Goal: Transaction & Acquisition: Purchase product/service

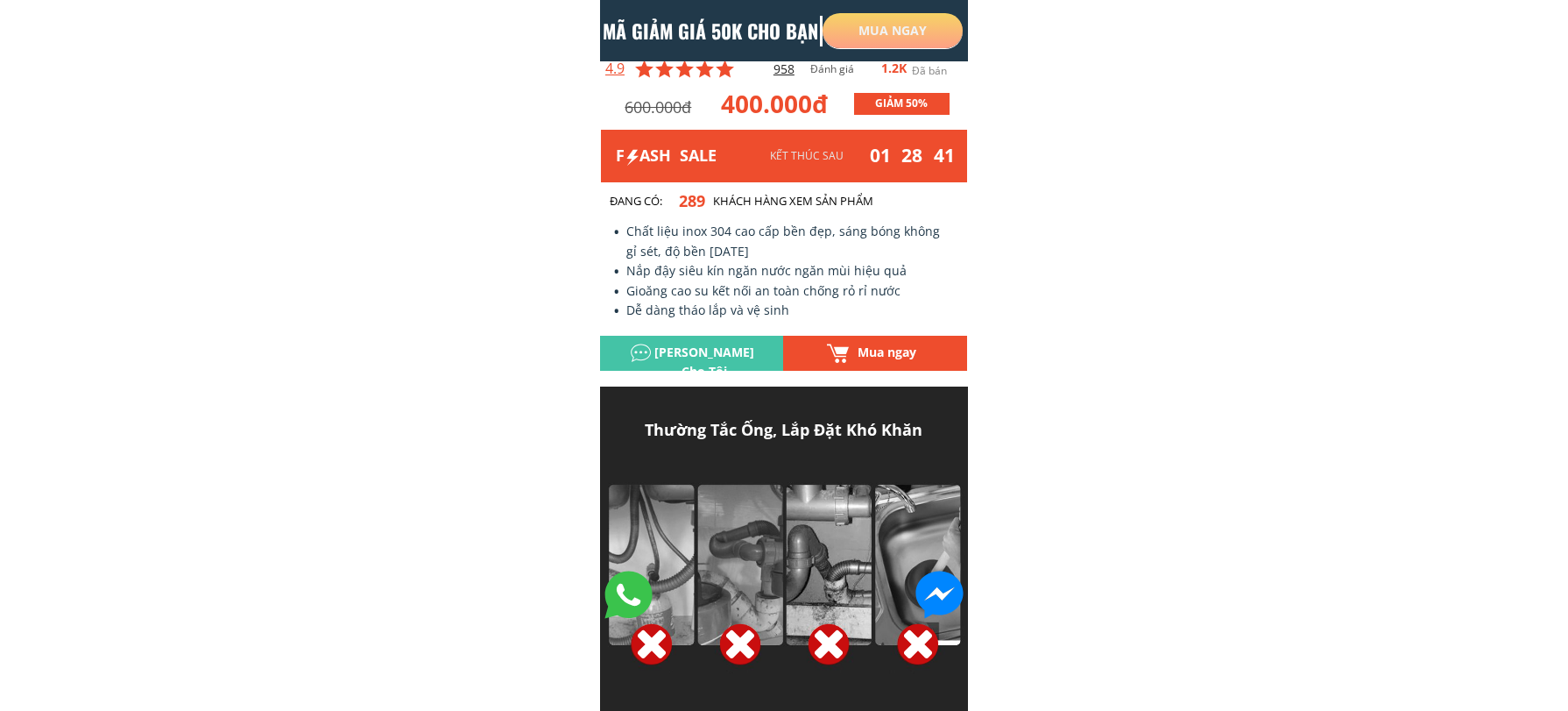
scroll to position [239, 0]
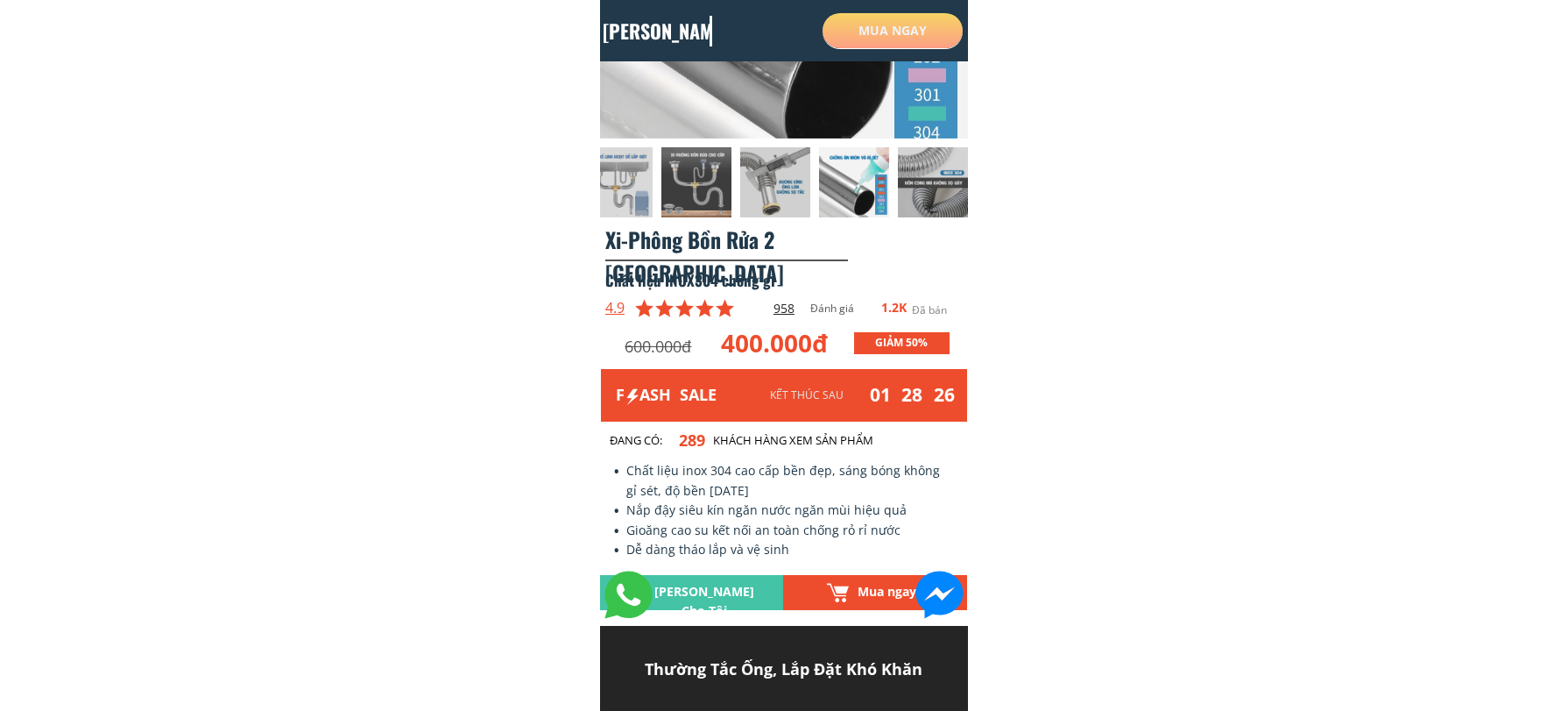
click at [866, 591] on h3 "Mua ngay" at bounding box center [887, 591] width 85 height 19
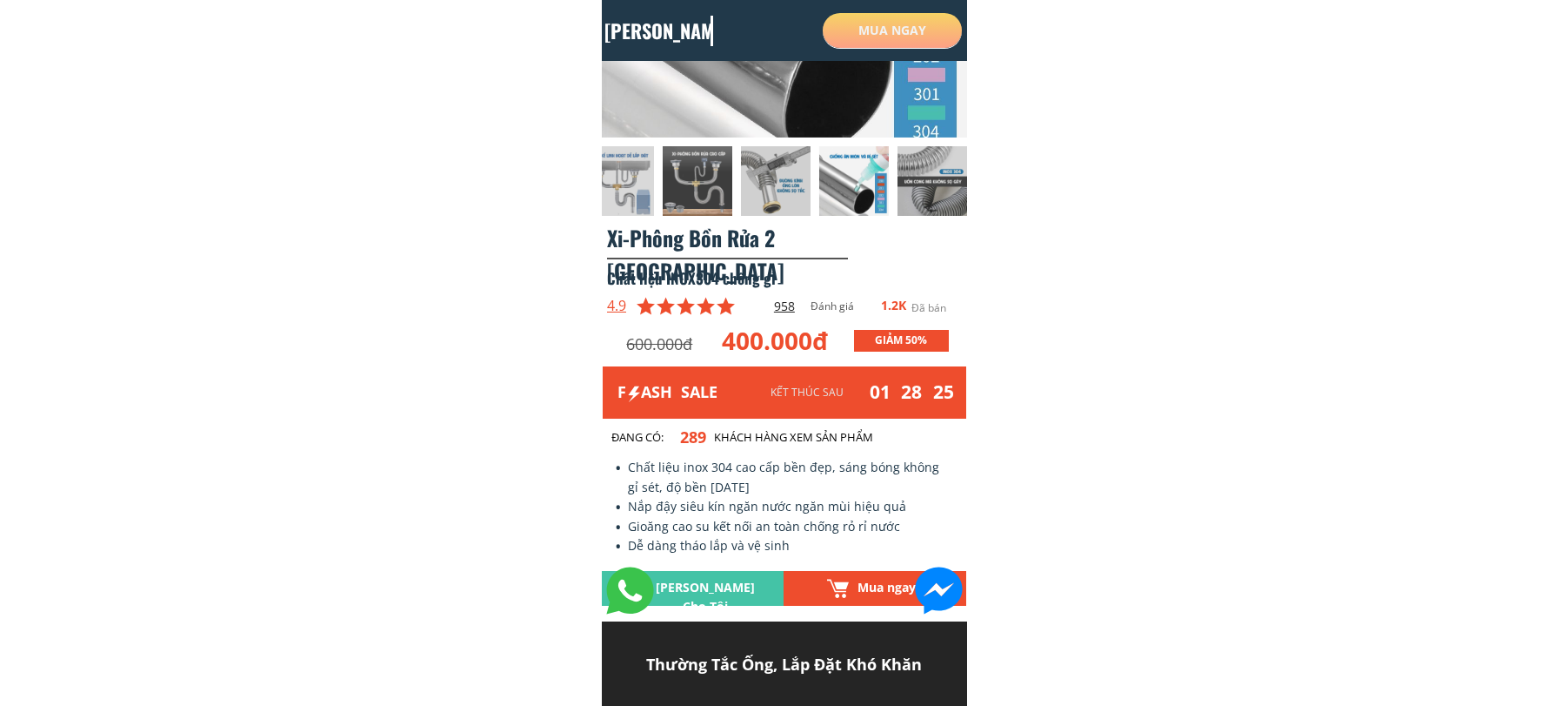
scroll to position [0, 0]
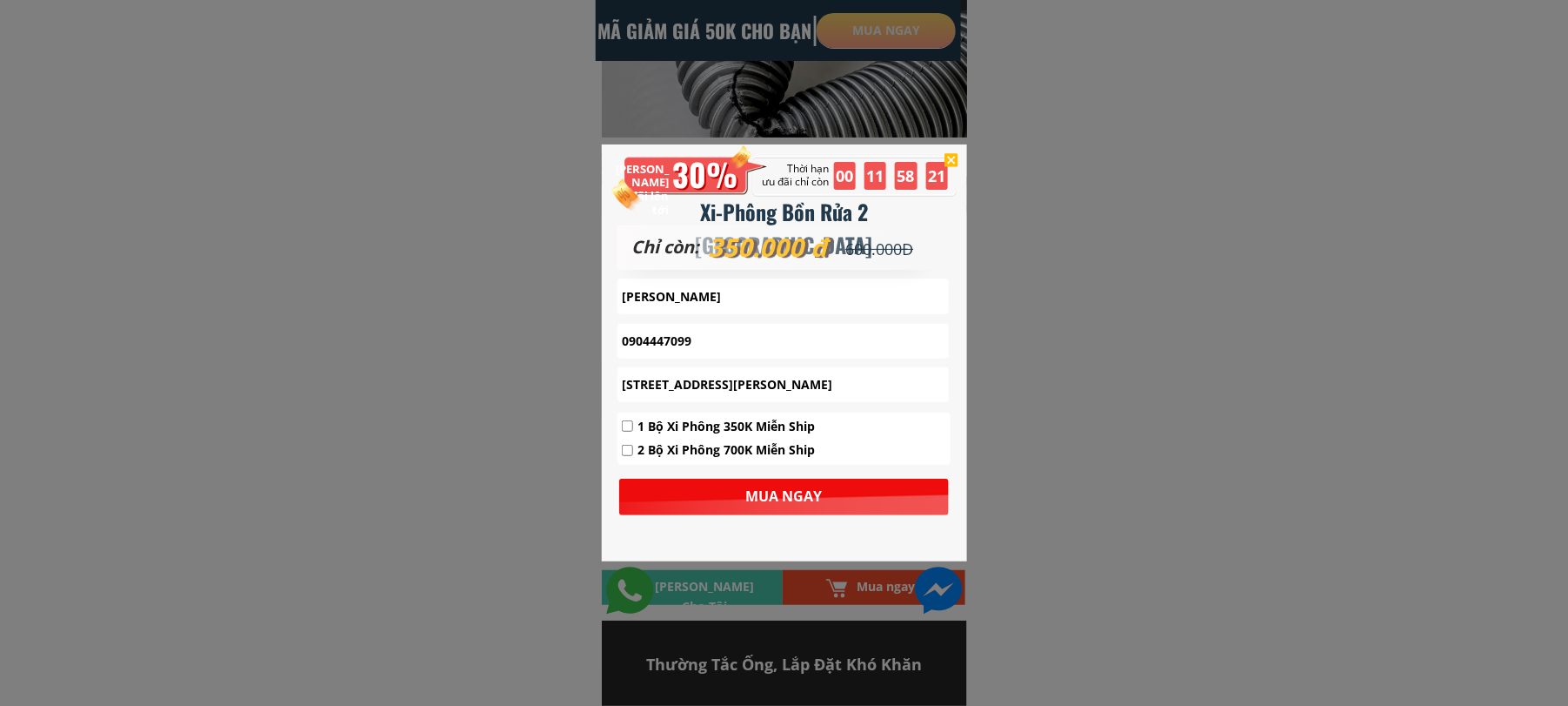
click at [626, 424] on input "checkbox" at bounding box center [627, 426] width 12 height 12
checkbox input "true"
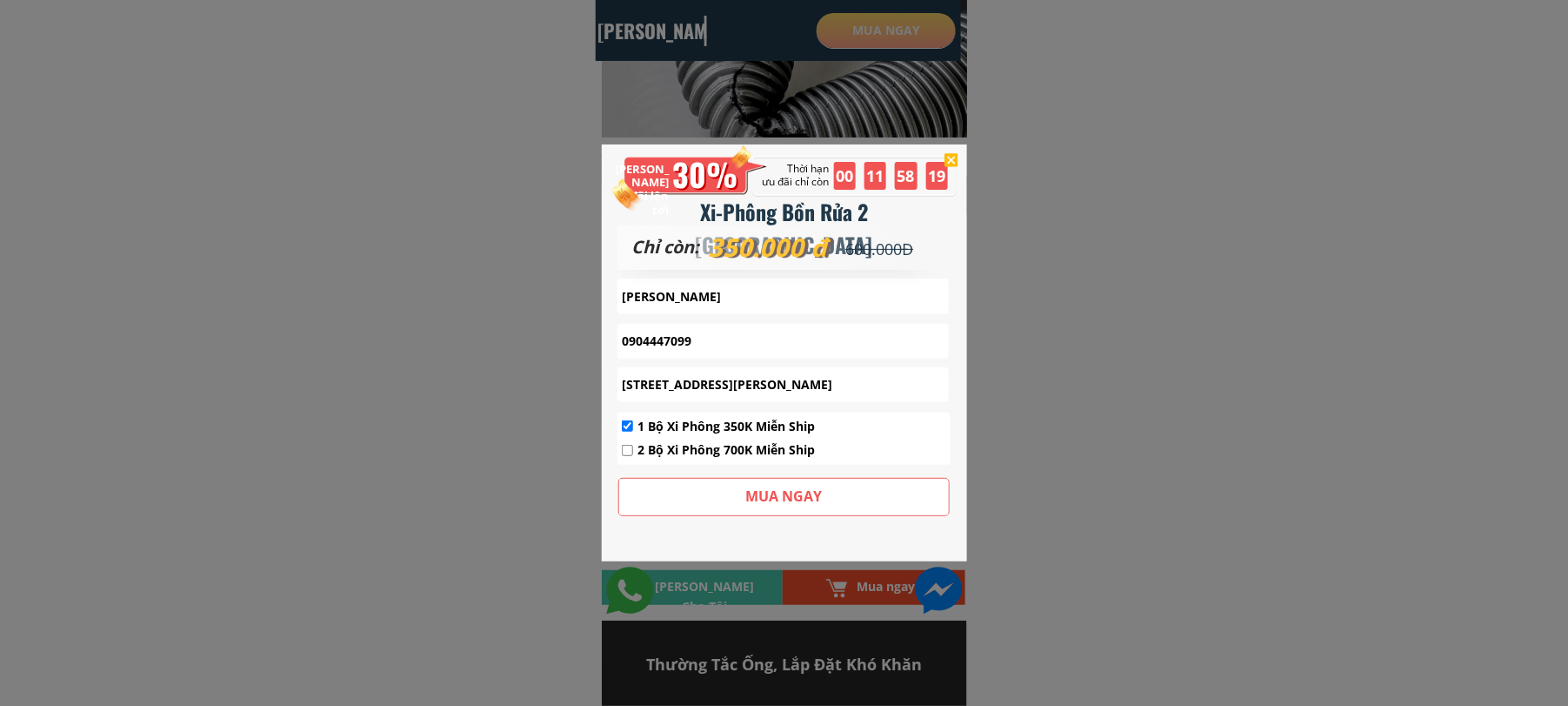
click at [778, 494] on p "MUA NGAY" at bounding box center [784, 496] width 329 height 37
